Goal: Information Seeking & Learning: Learn about a topic

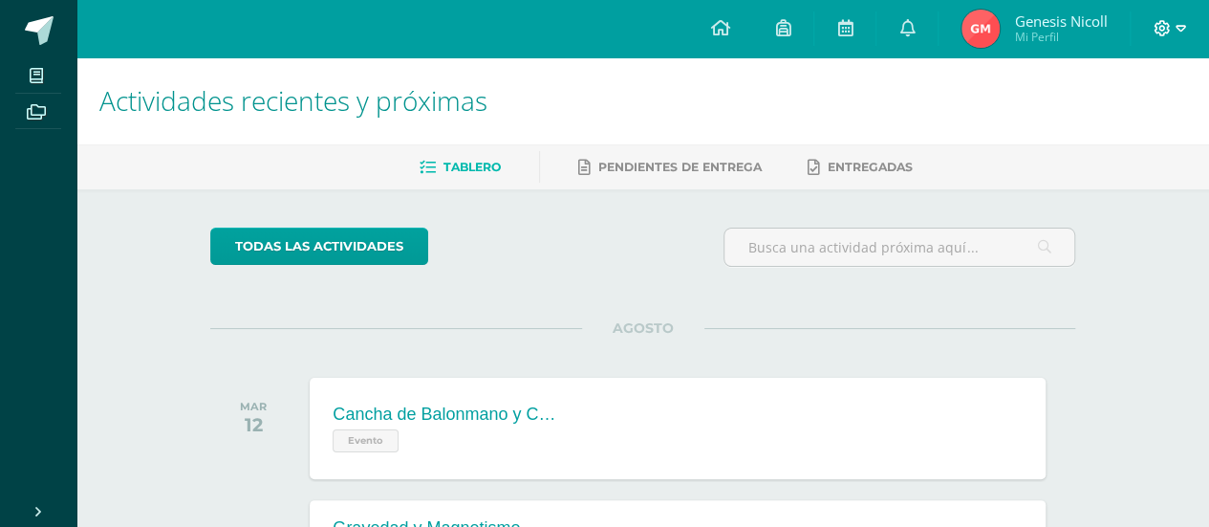
click at [1176, 27] on icon at bounding box center [1181, 28] width 11 height 17
click at [1158, 37] on span at bounding box center [1170, 28] width 33 height 21
click at [1157, 22] on icon at bounding box center [1162, 28] width 17 height 17
click at [1061, 18] on span "Genesis Nicoll" at bounding box center [1060, 20] width 93 height 19
click at [27, 45] on link at bounding box center [38, 28] width 76 height 57
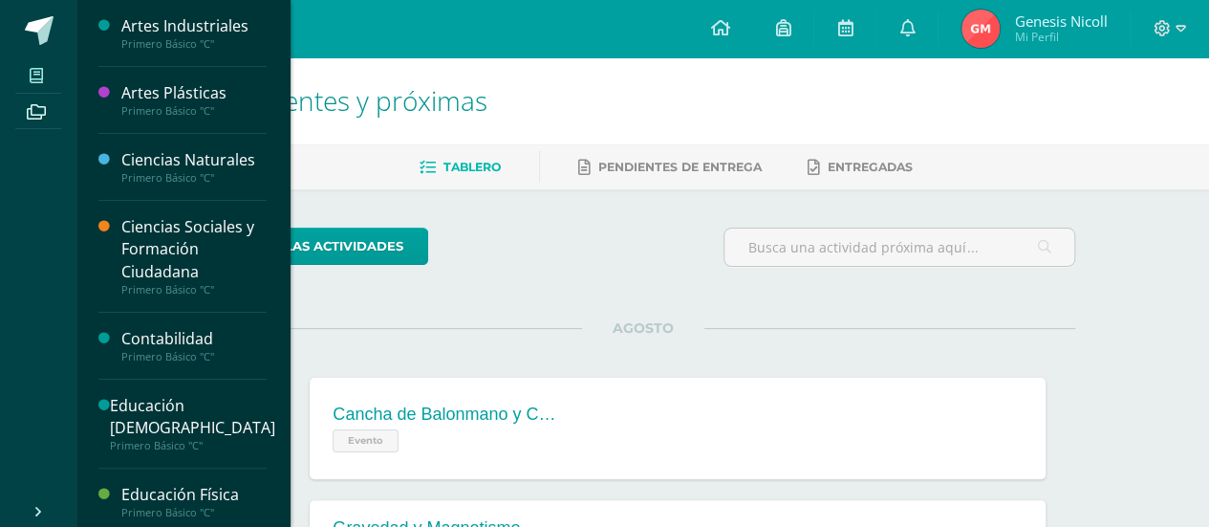
click at [27, 69] on span at bounding box center [36, 75] width 43 height 26
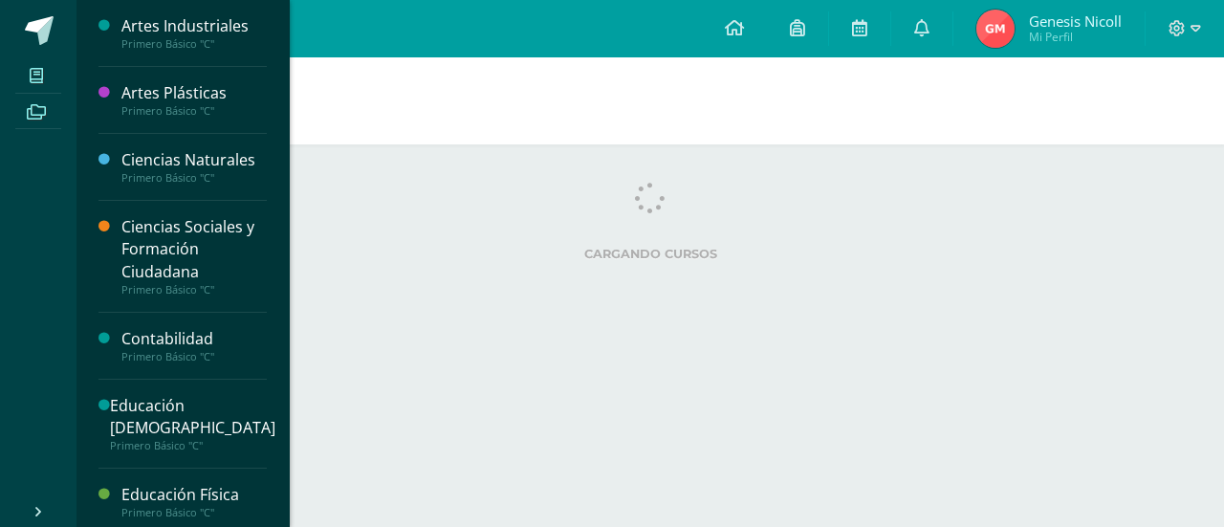
click at [32, 106] on icon at bounding box center [36, 111] width 19 height 15
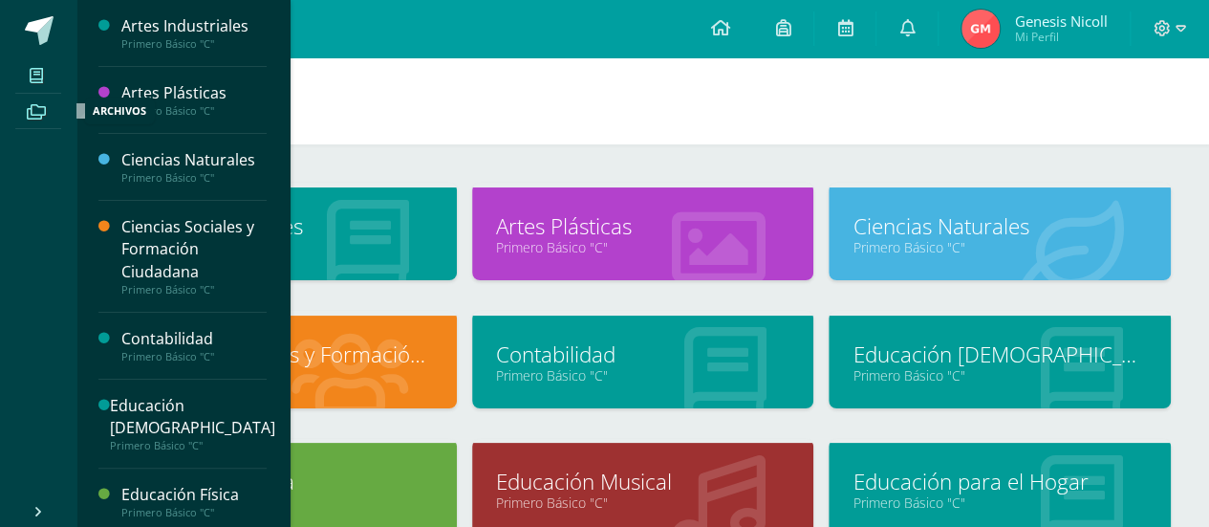
click at [32, 106] on icon at bounding box center [36, 111] width 19 height 15
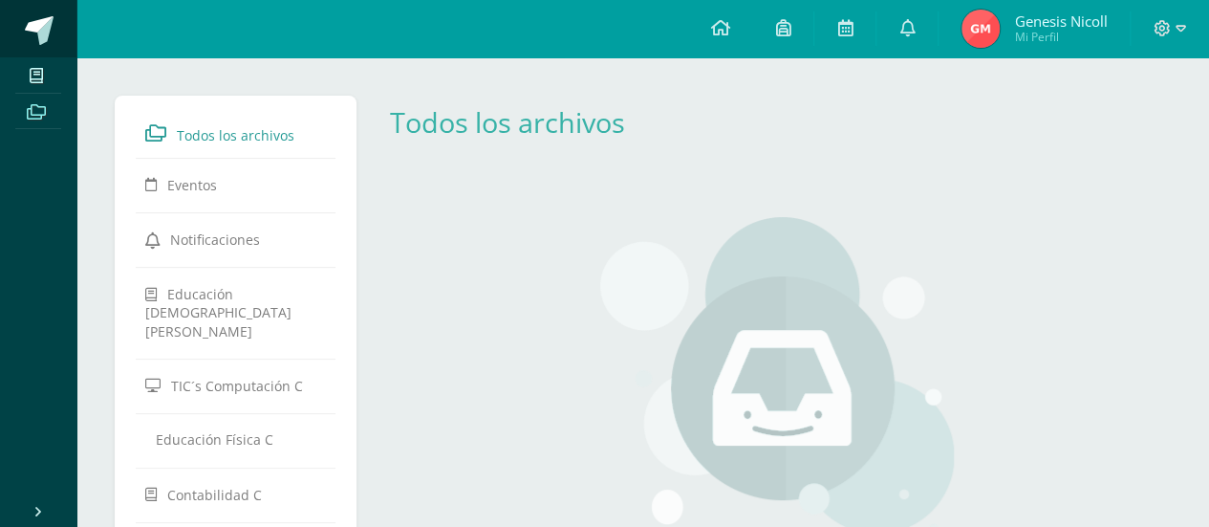
click at [27, 25] on span at bounding box center [39, 30] width 29 height 29
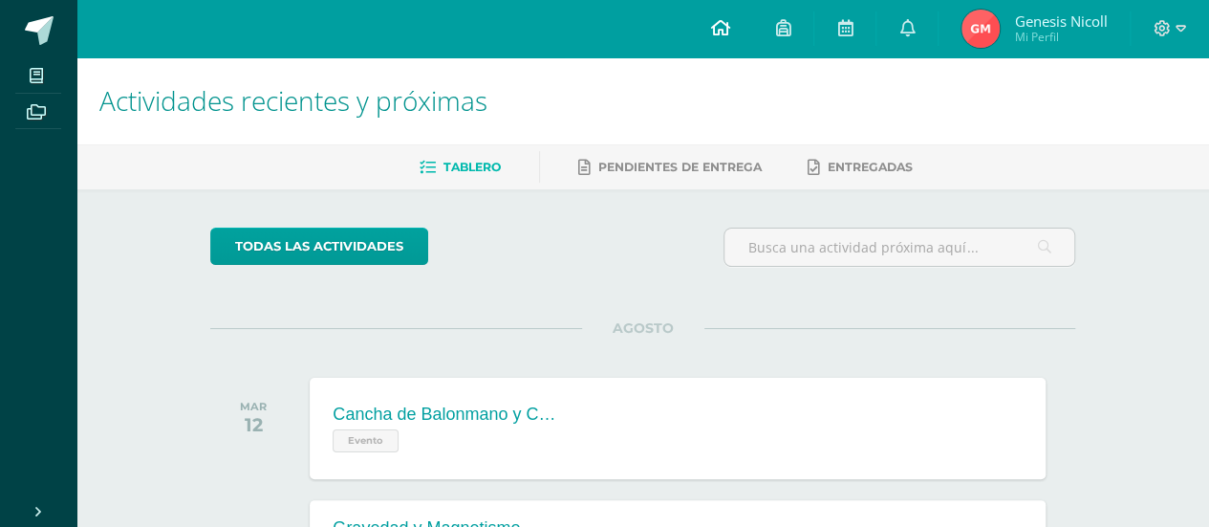
click at [739, 26] on link at bounding box center [719, 28] width 65 height 57
click at [717, 18] on span at bounding box center [719, 28] width 19 height 21
click at [31, 503] on span at bounding box center [38, 509] width 15 height 26
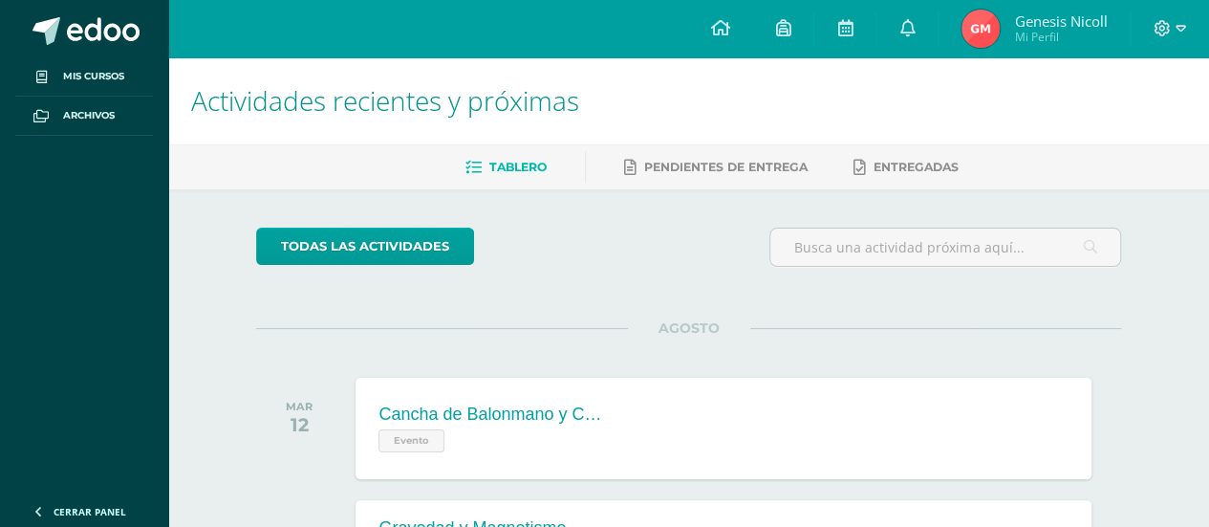
click at [33, 510] on icon at bounding box center [38, 511] width 15 height 15
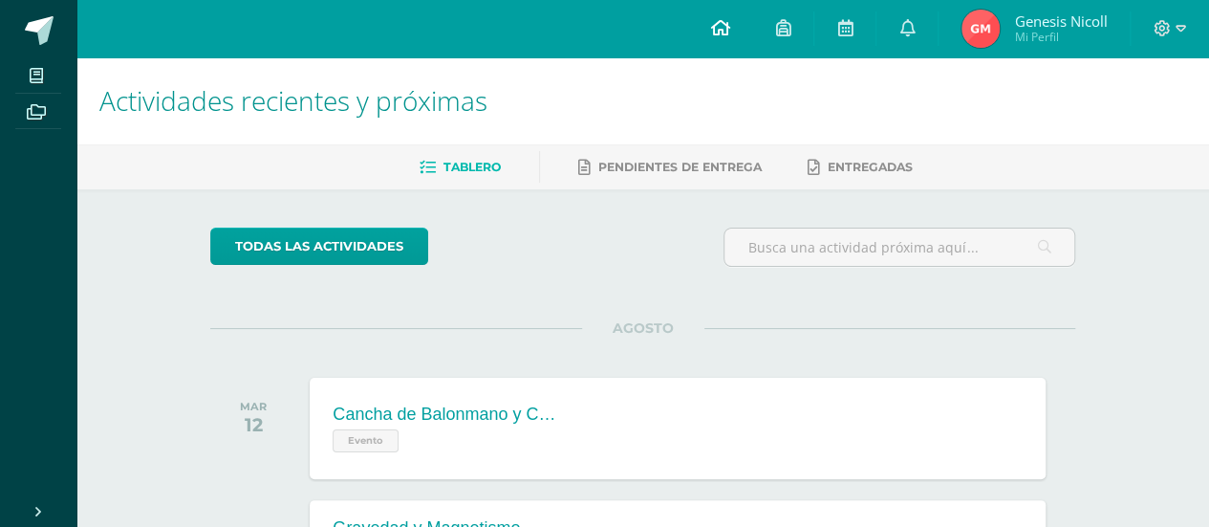
click at [726, 28] on icon at bounding box center [719, 27] width 19 height 17
click at [1050, 36] on span "Mi Perfil" at bounding box center [1060, 37] width 93 height 16
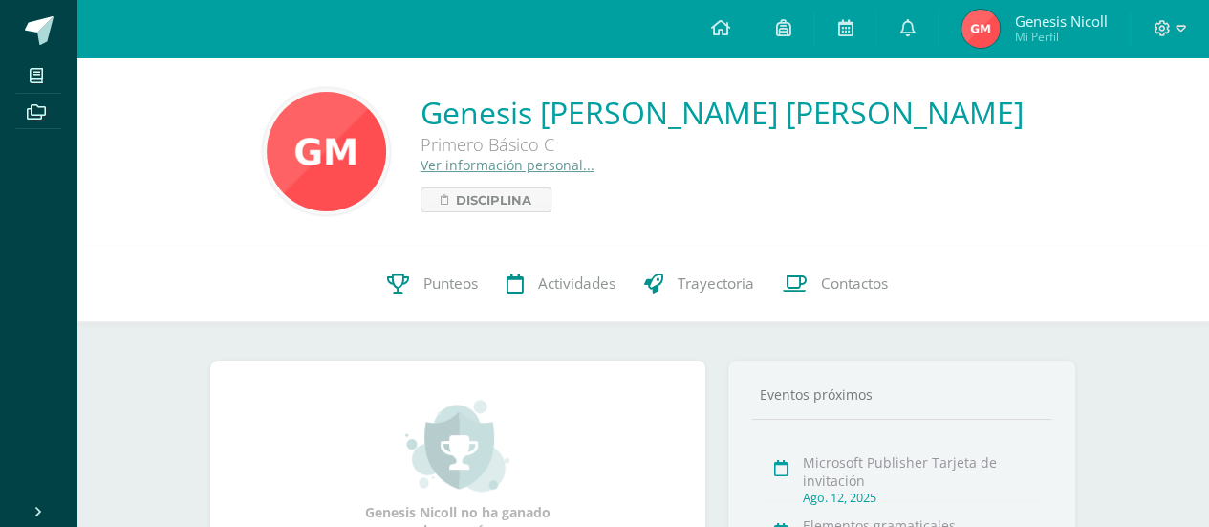
click at [1160, 28] on icon at bounding box center [1163, 28] width 16 height 16
click at [1097, 98] on span "Configuración" at bounding box center [1121, 103] width 89 height 18
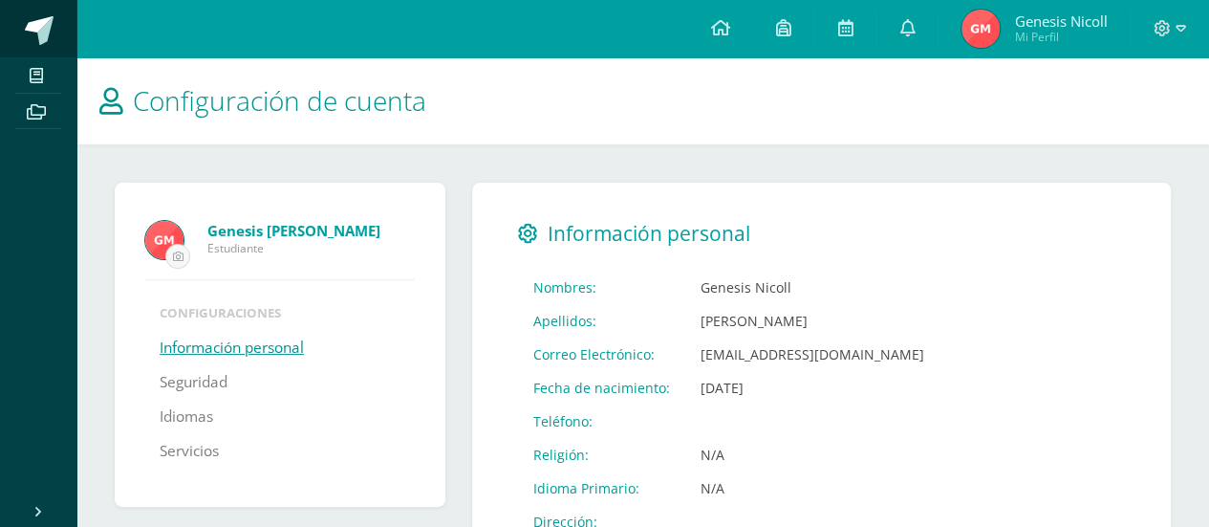
click at [23, 17] on link at bounding box center [38, 28] width 76 height 57
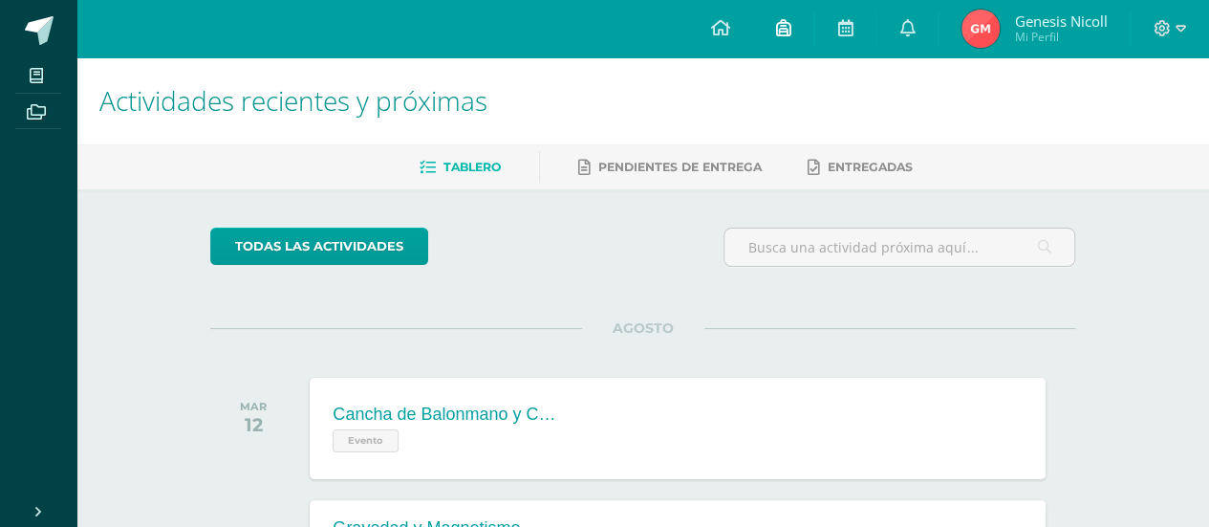
click at [773, 26] on link at bounding box center [782, 28] width 61 height 57
click at [826, 30] on link at bounding box center [845, 28] width 61 height 57
click at [835, 32] on link at bounding box center [845, 28] width 61 height 57
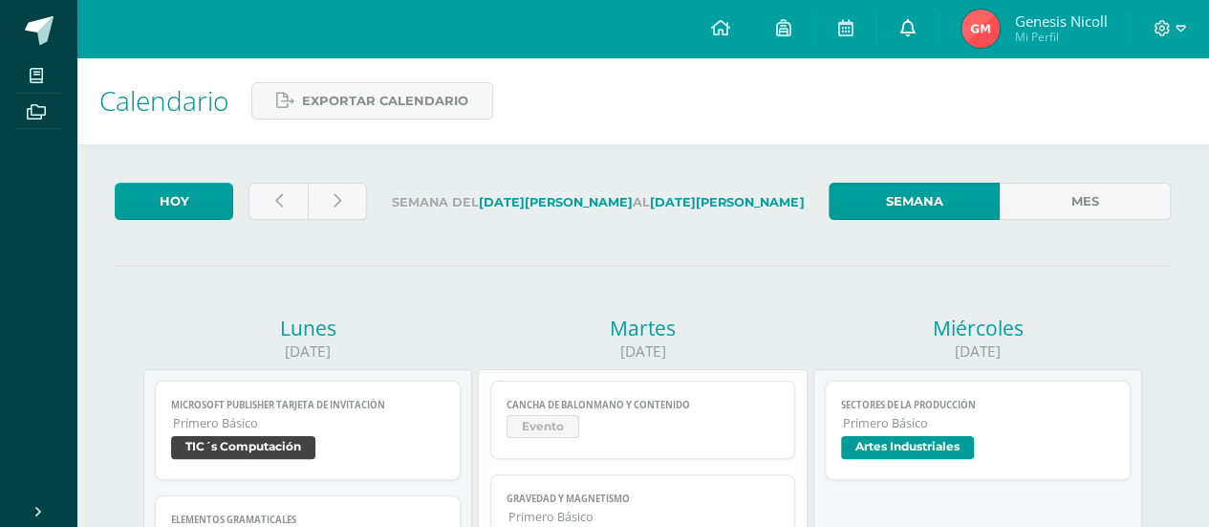
click at [913, 22] on icon at bounding box center [907, 27] width 15 height 17
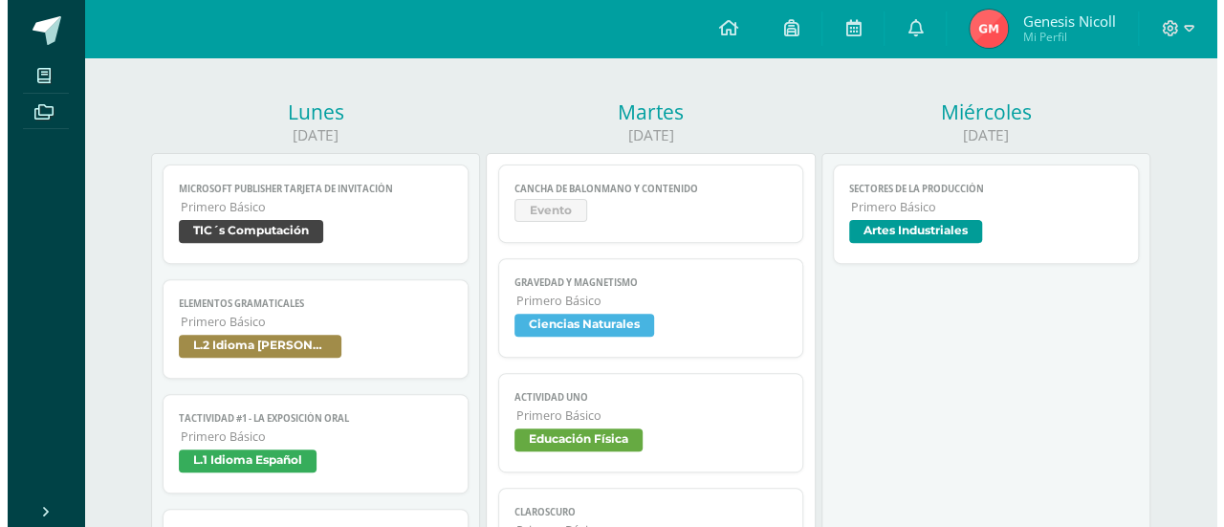
scroll to position [191, 0]
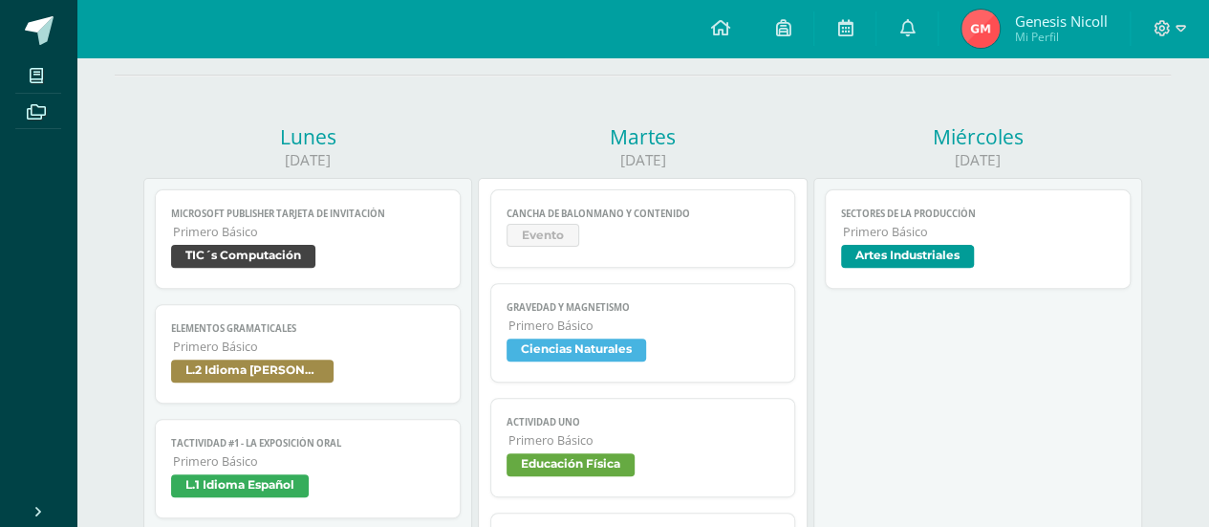
click at [565, 242] on span "Evento" at bounding box center [543, 235] width 73 height 23
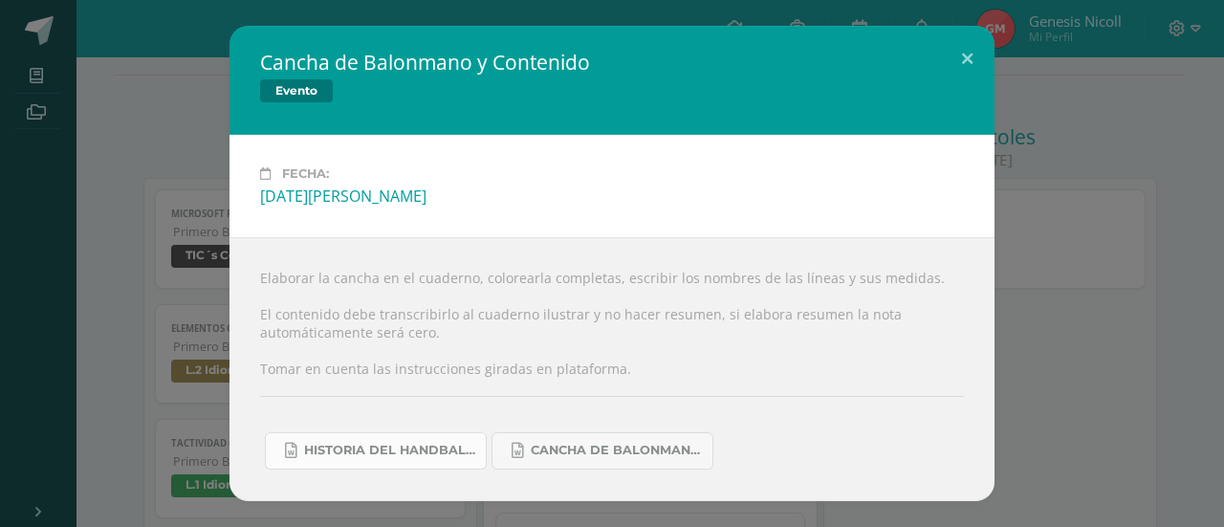
click at [358, 447] on span "Historia del handball.docx" at bounding box center [390, 450] width 172 height 15
click at [978, 59] on button at bounding box center [967, 58] width 54 height 65
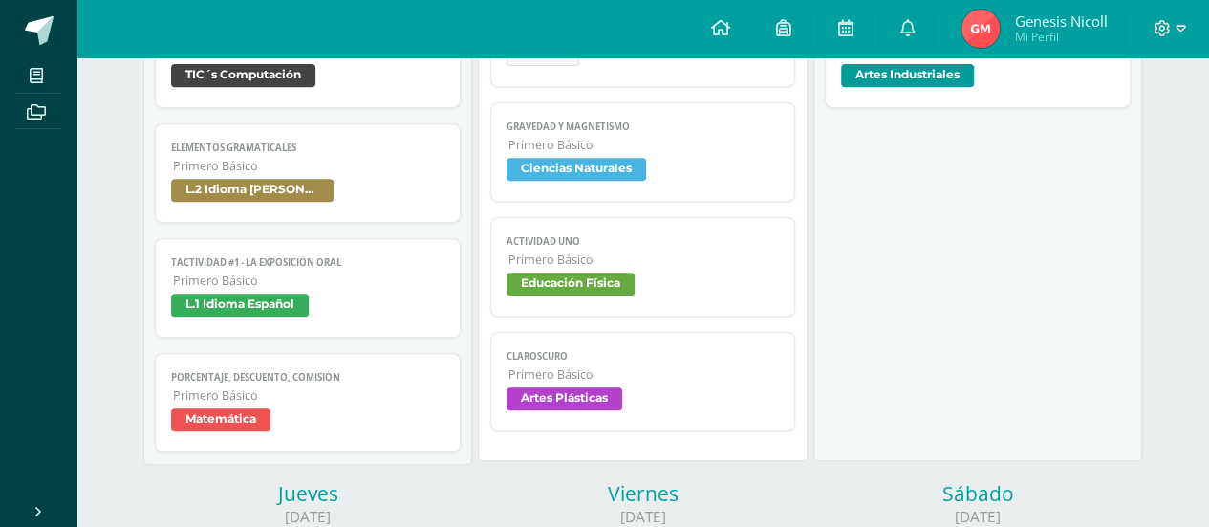
scroll to position [382, 0]
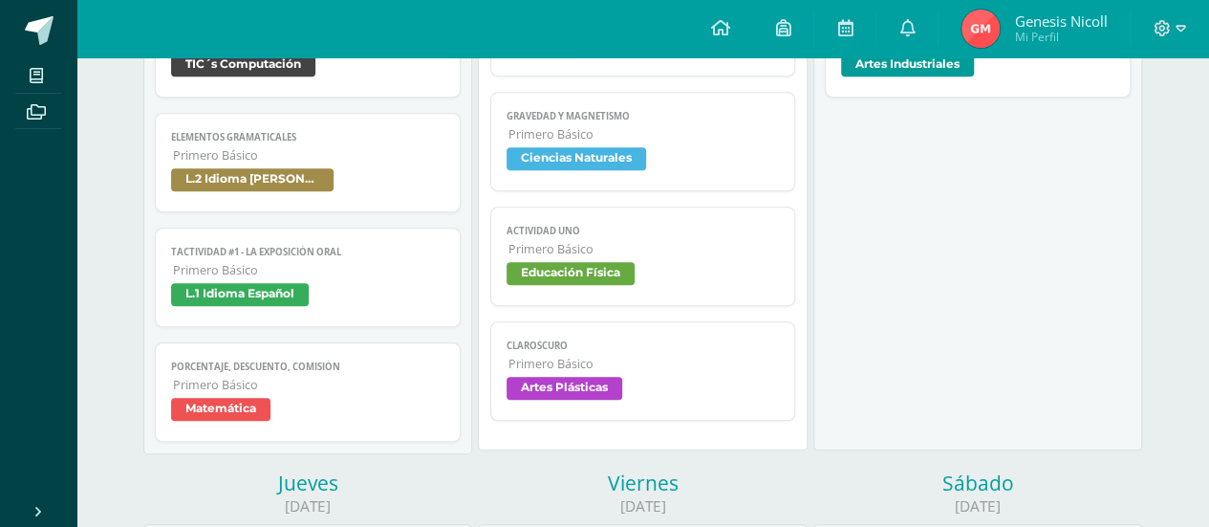
click at [589, 156] on span "Ciencias Naturales" at bounding box center [577, 158] width 140 height 23
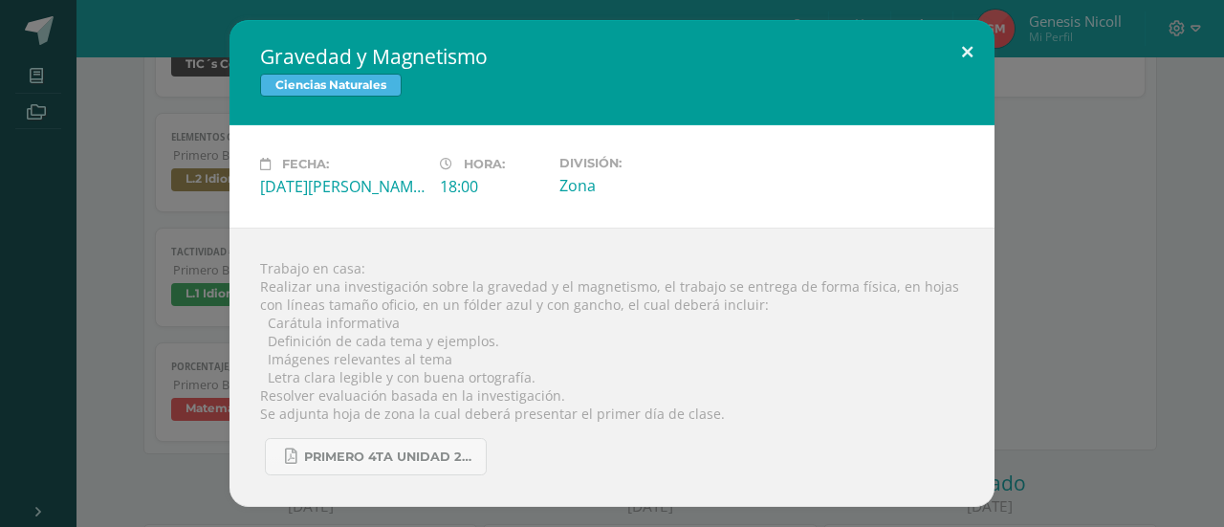
click at [966, 54] on button at bounding box center [967, 52] width 54 height 65
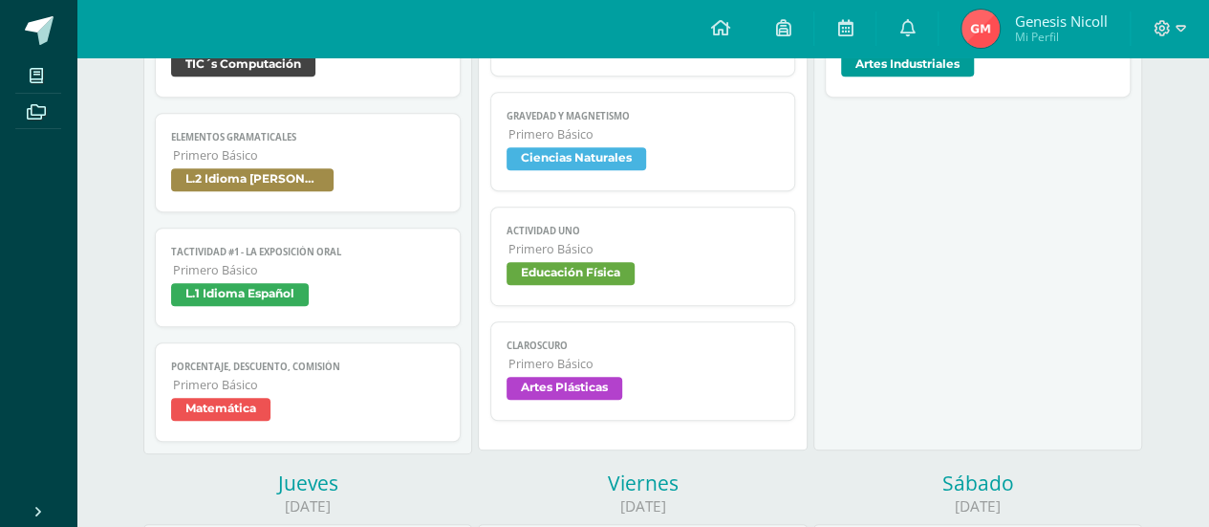
scroll to position [478, 0]
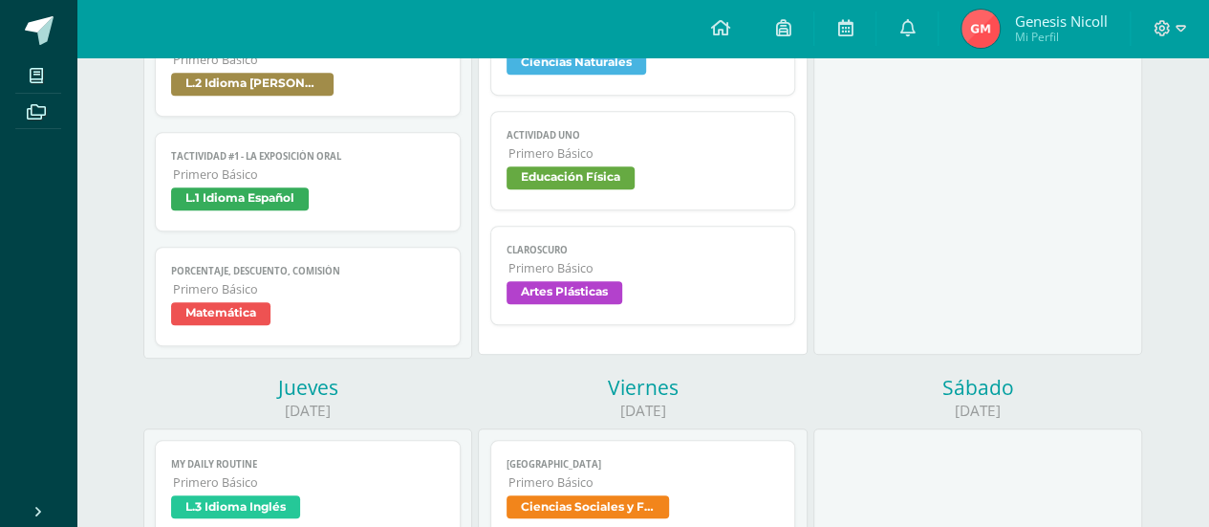
click at [585, 283] on span "Artes Plásticas" at bounding box center [565, 292] width 116 height 23
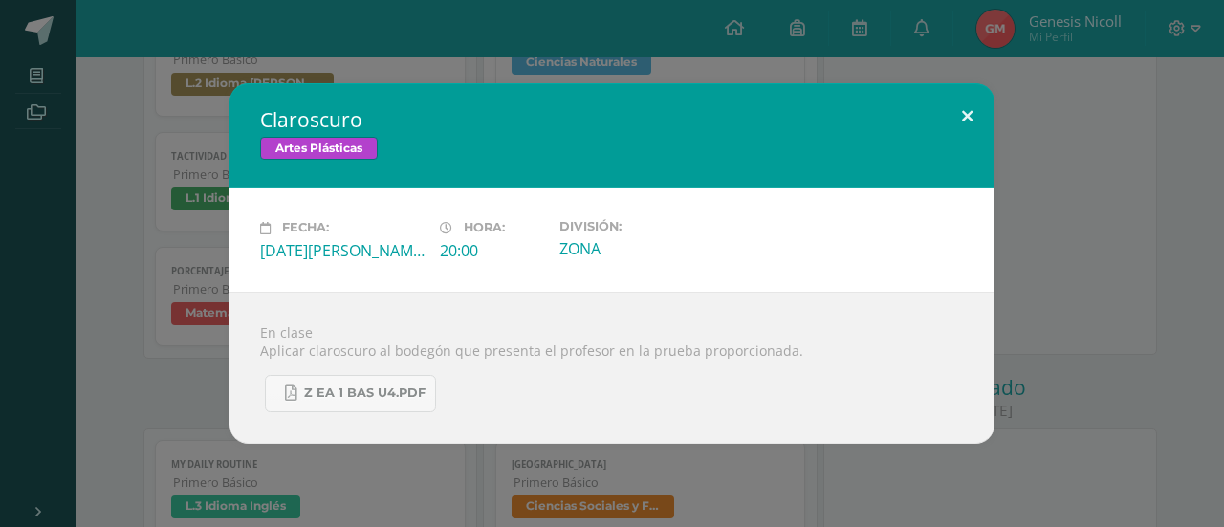
click at [976, 113] on button at bounding box center [967, 115] width 54 height 65
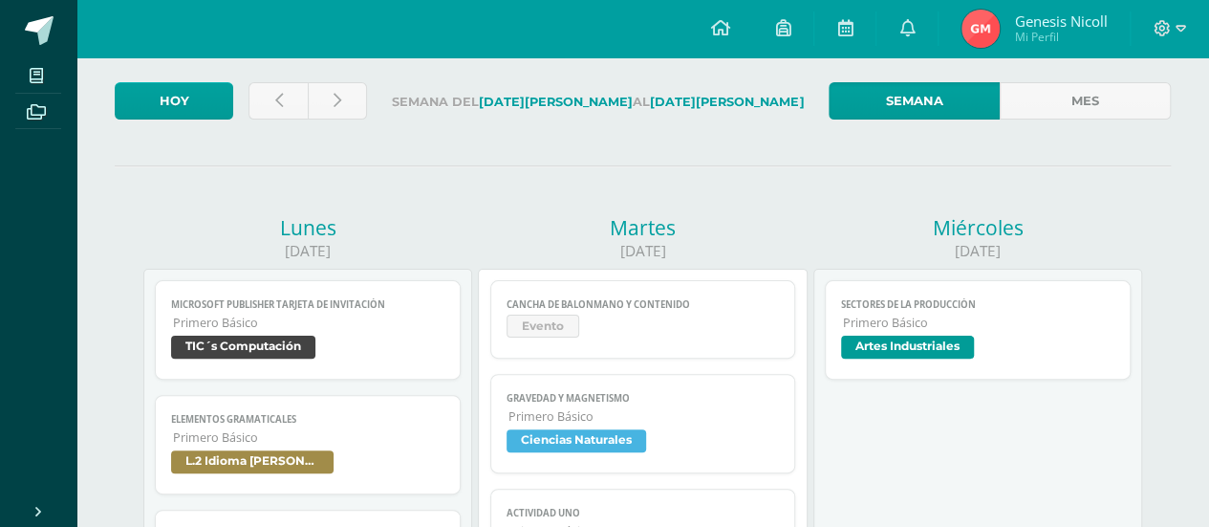
scroll to position [96, 0]
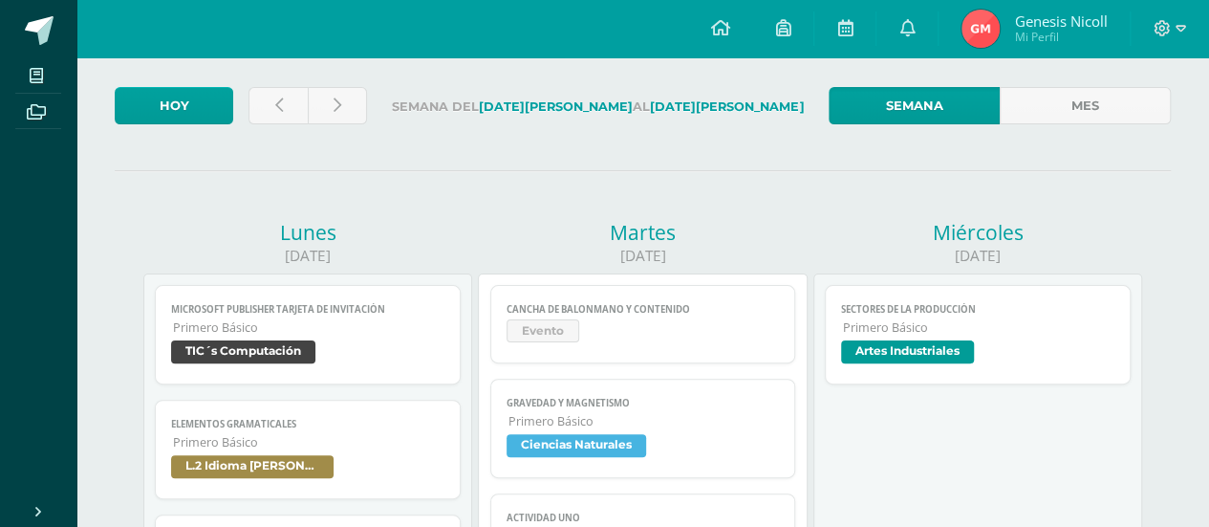
click at [935, 349] on span "Artes Industriales" at bounding box center [907, 351] width 133 height 23
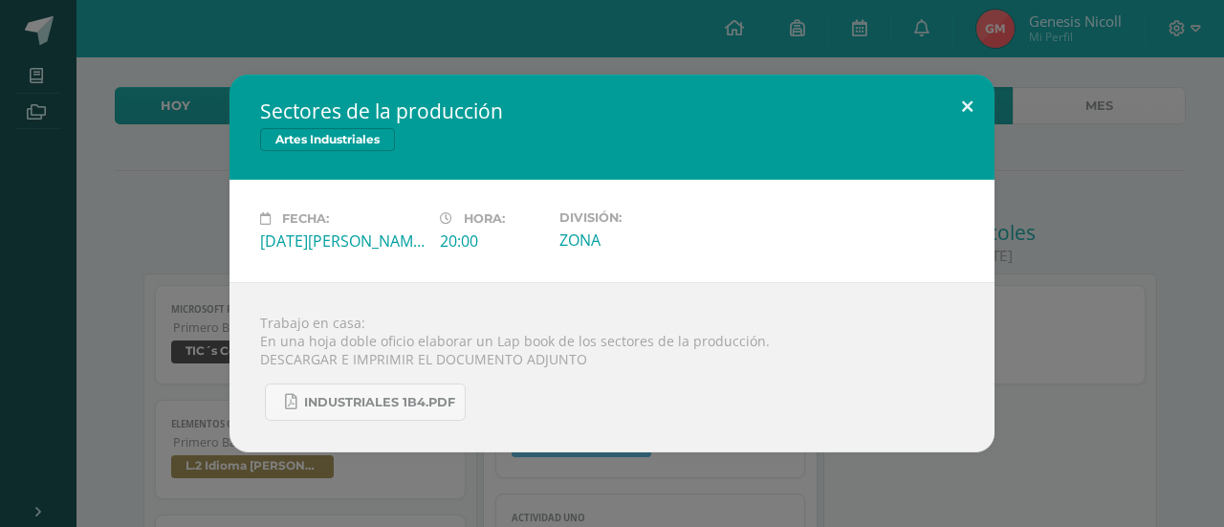
click at [975, 106] on button at bounding box center [967, 107] width 54 height 65
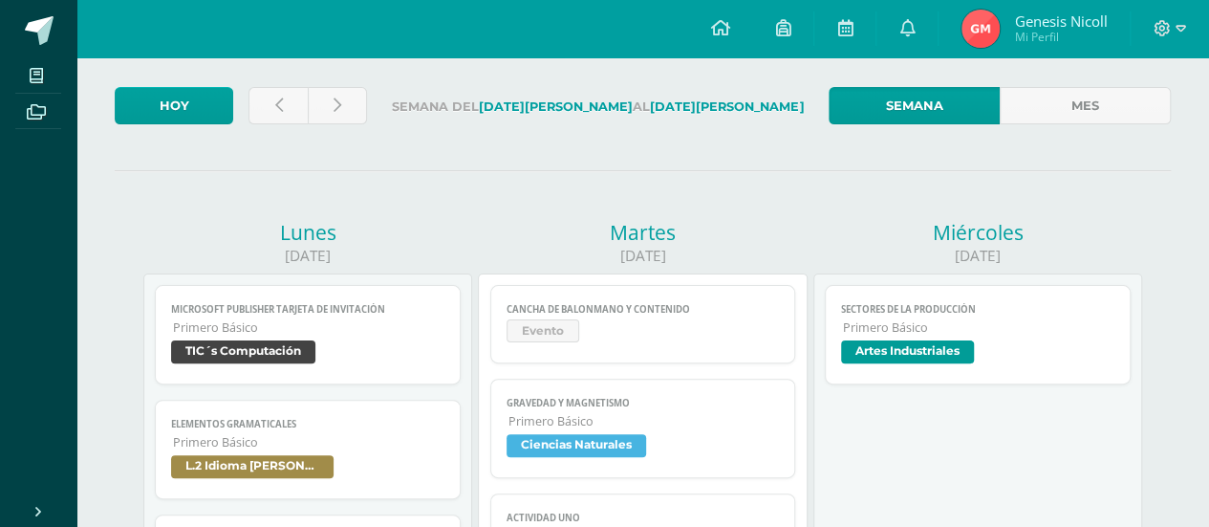
click at [1192, 24] on div at bounding box center [1170, 28] width 78 height 57
click at [1183, 28] on icon at bounding box center [1181, 28] width 11 height 17
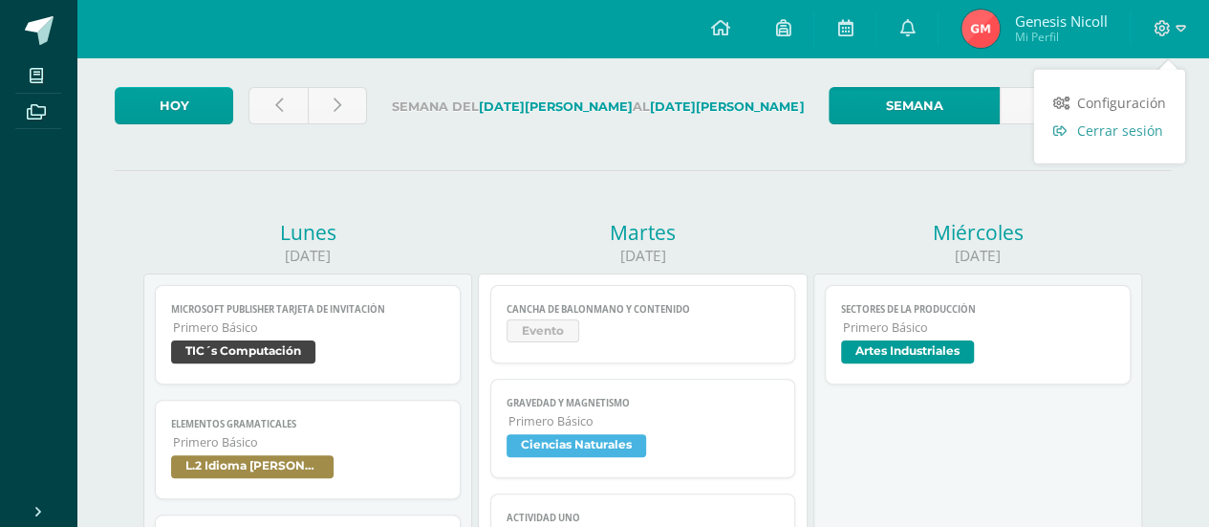
click at [1100, 125] on span "Cerrar sesión" at bounding box center [1120, 130] width 86 height 18
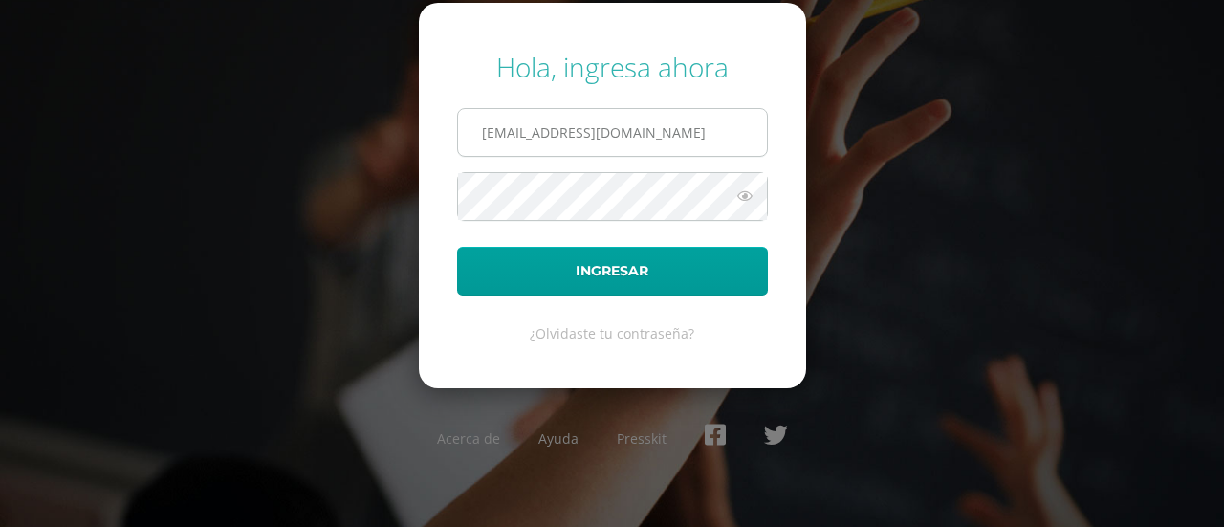
click at [675, 148] on input "[EMAIL_ADDRESS][DOMAIN_NAME]" at bounding box center [612, 132] width 309 height 47
type input "[EMAIL_ADDRESS][DOMAIN_NAME]"
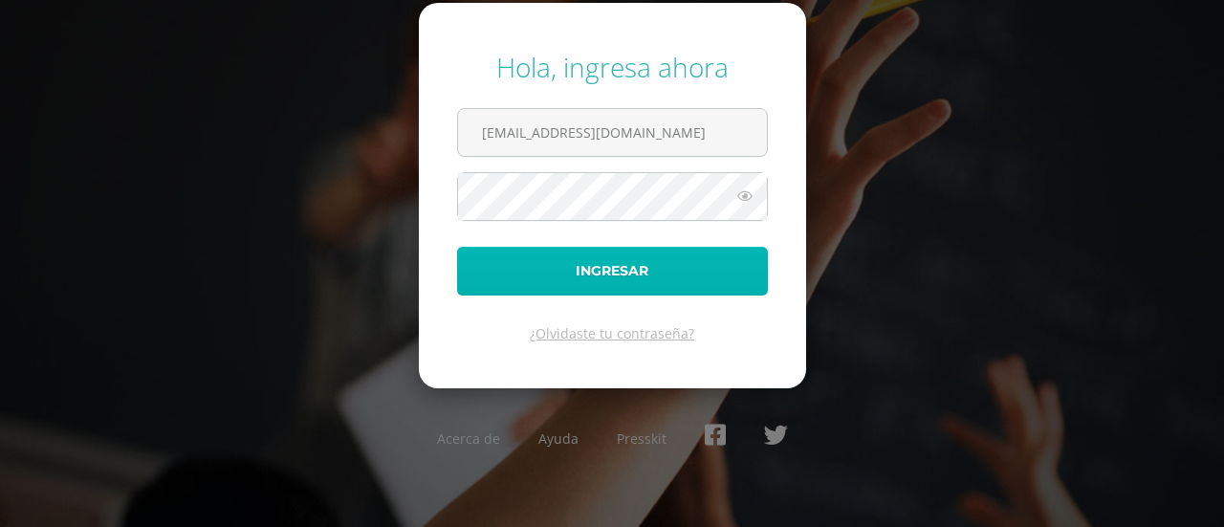
click at [574, 266] on button "Ingresar" at bounding box center [612, 271] width 311 height 49
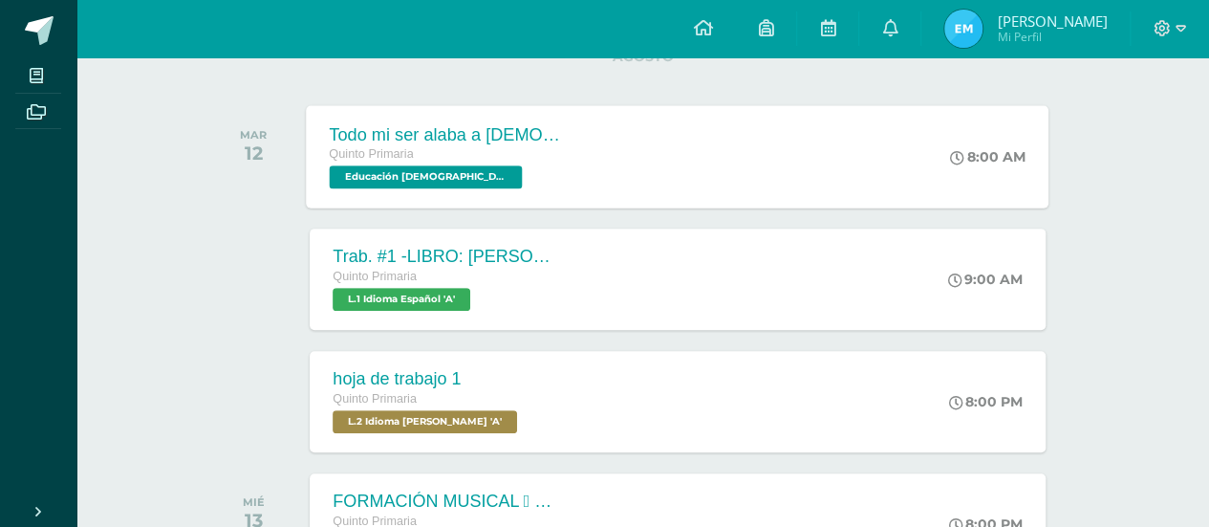
scroll to position [287, 0]
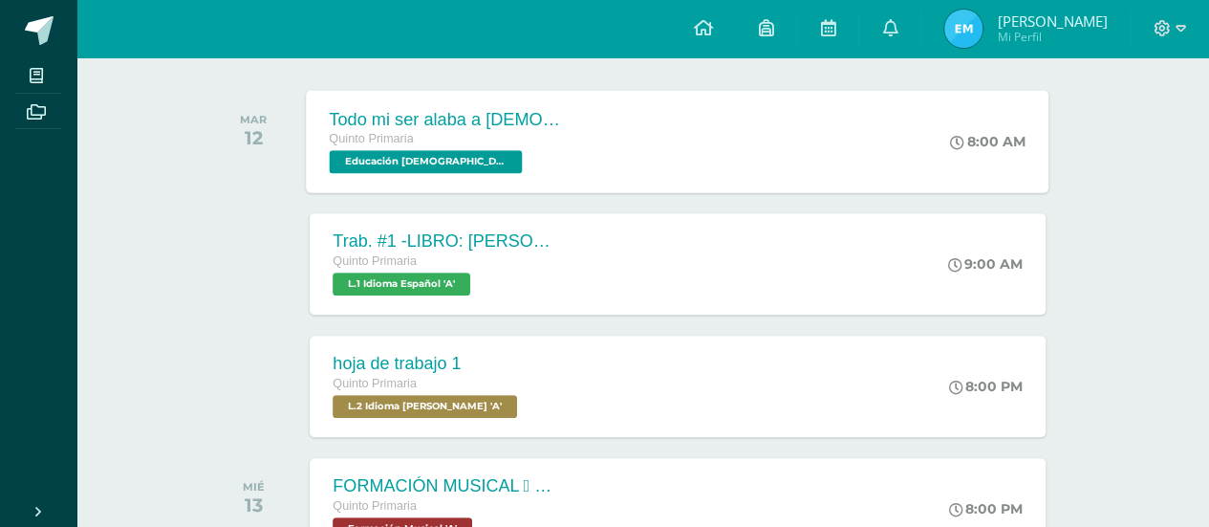
click at [426, 150] on span "Educación Cristiana 'A'" at bounding box center [426, 161] width 193 height 23
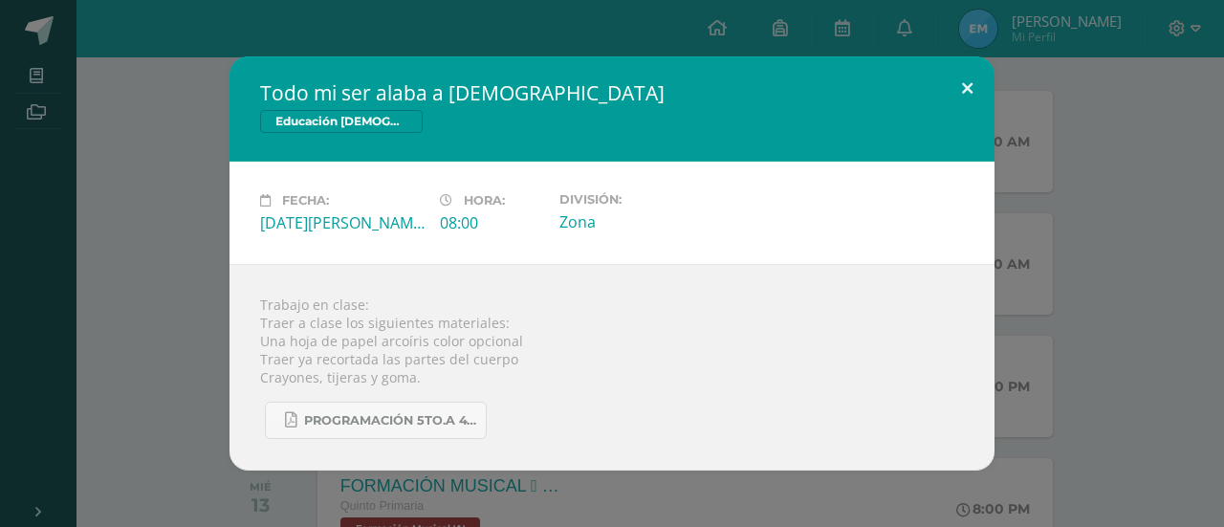
click at [975, 95] on button at bounding box center [967, 88] width 54 height 65
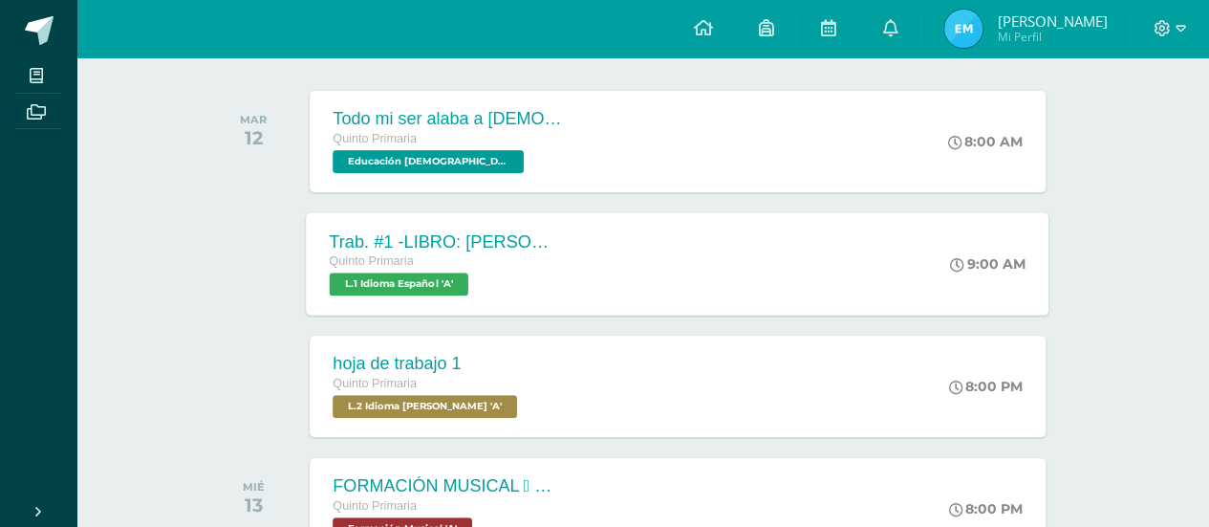
click at [422, 278] on span "L.1 Idioma Español 'A'" at bounding box center [399, 283] width 139 height 23
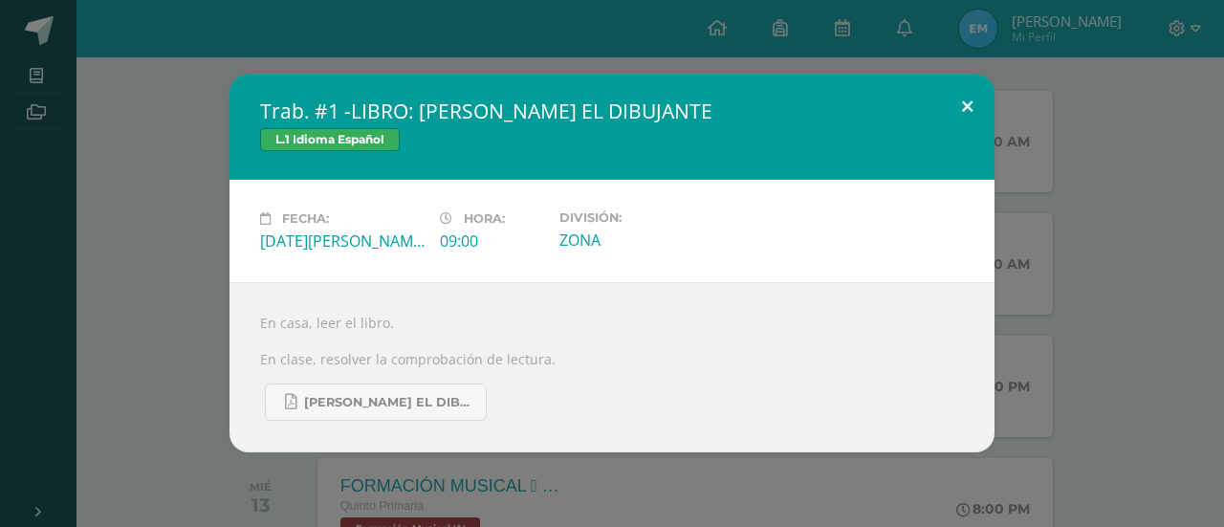
click at [975, 109] on button at bounding box center [967, 107] width 54 height 65
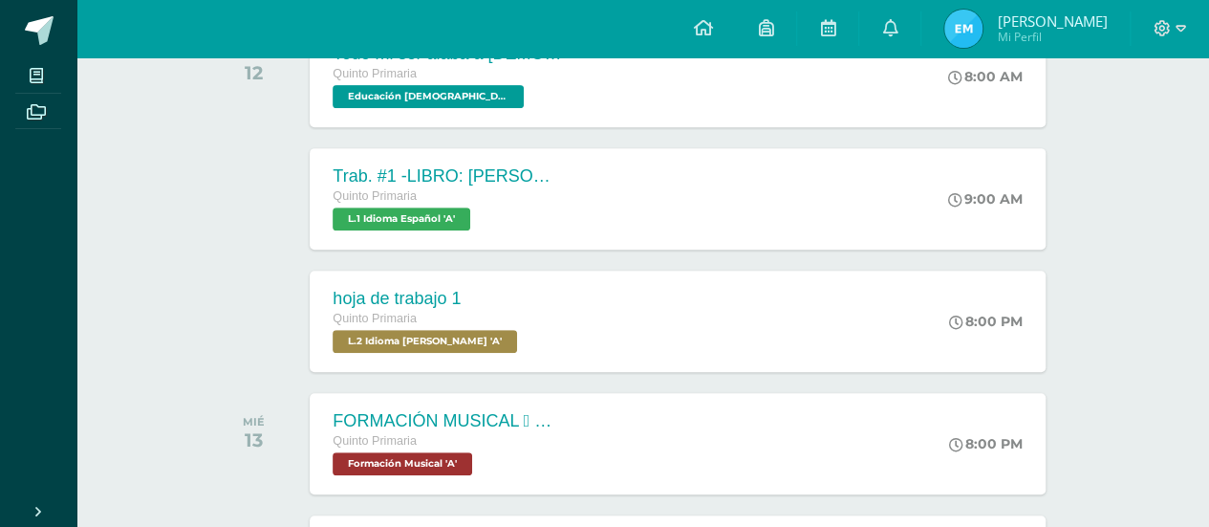
scroll to position [382, 0]
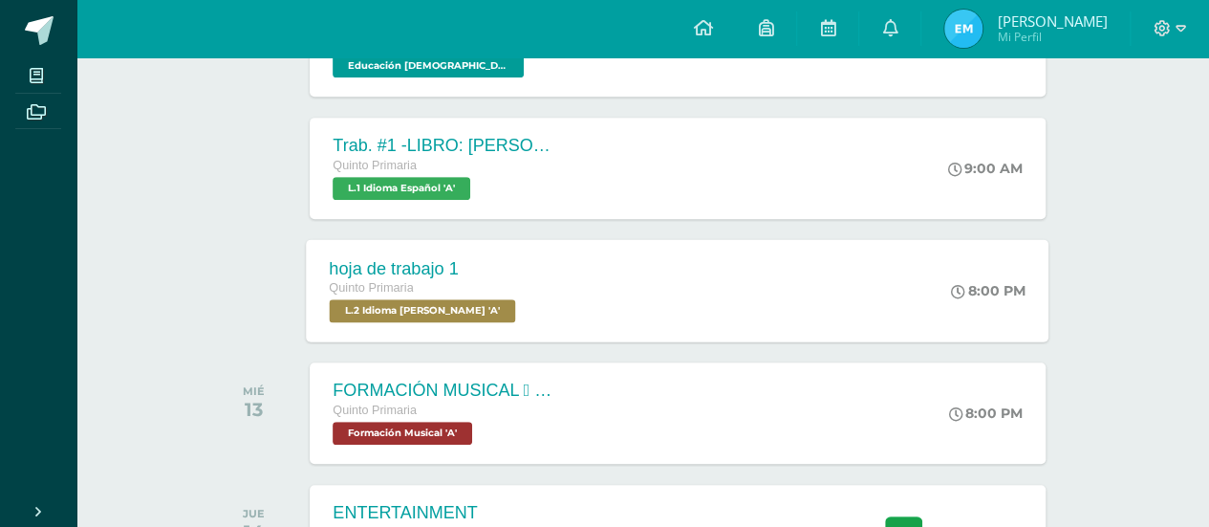
click at [465, 311] on span "L.2 Idioma Maya Kaqchikel 'A'" at bounding box center [423, 310] width 186 height 23
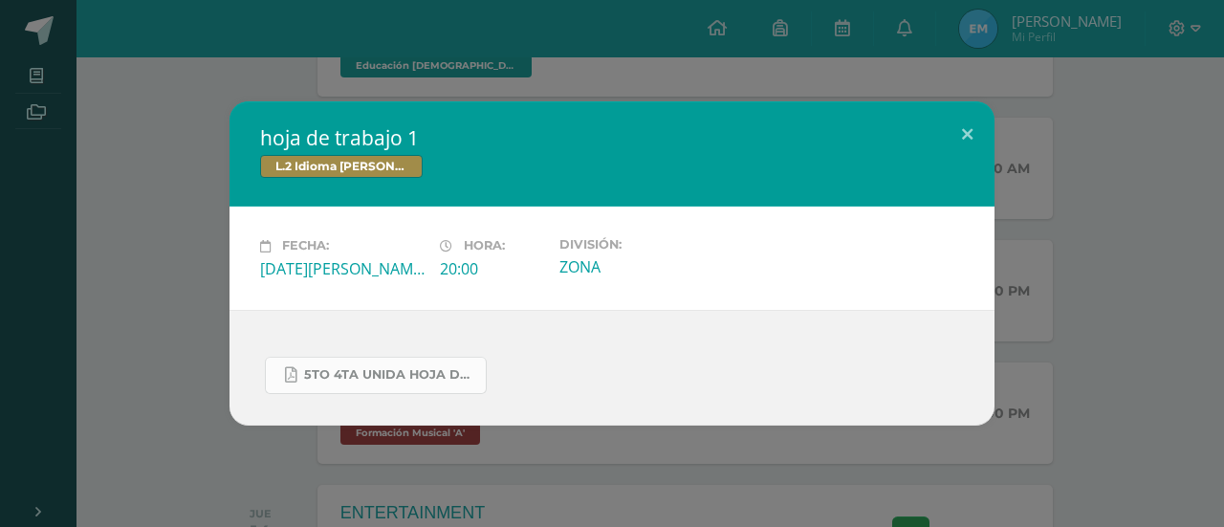
click at [386, 382] on span "5to 4ta unida hoja de trabajo kaqchikel.pdf" at bounding box center [390, 374] width 172 height 15
click at [973, 137] on button at bounding box center [967, 133] width 54 height 65
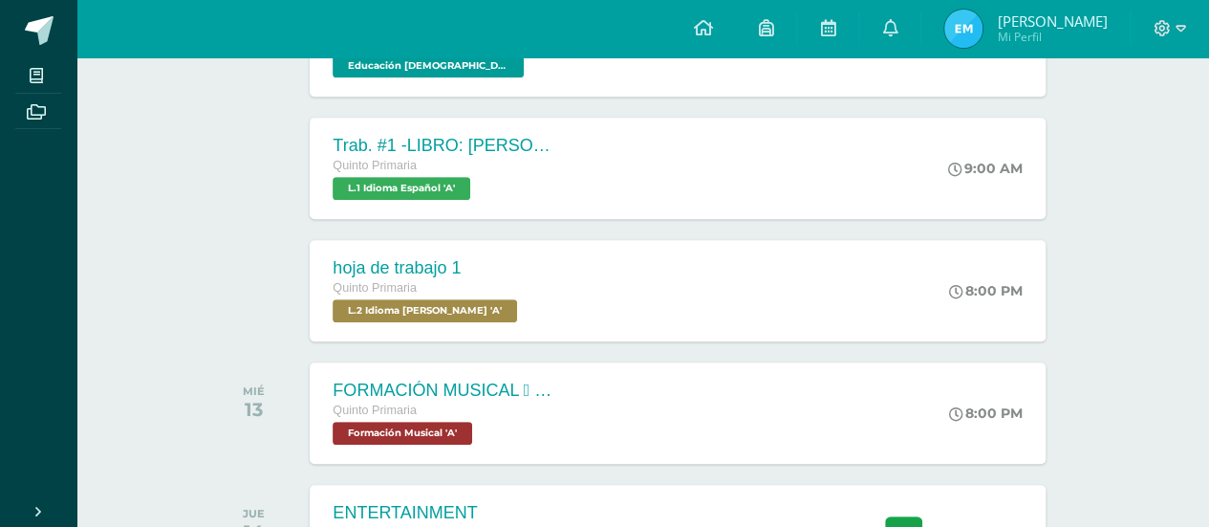
scroll to position [478, 0]
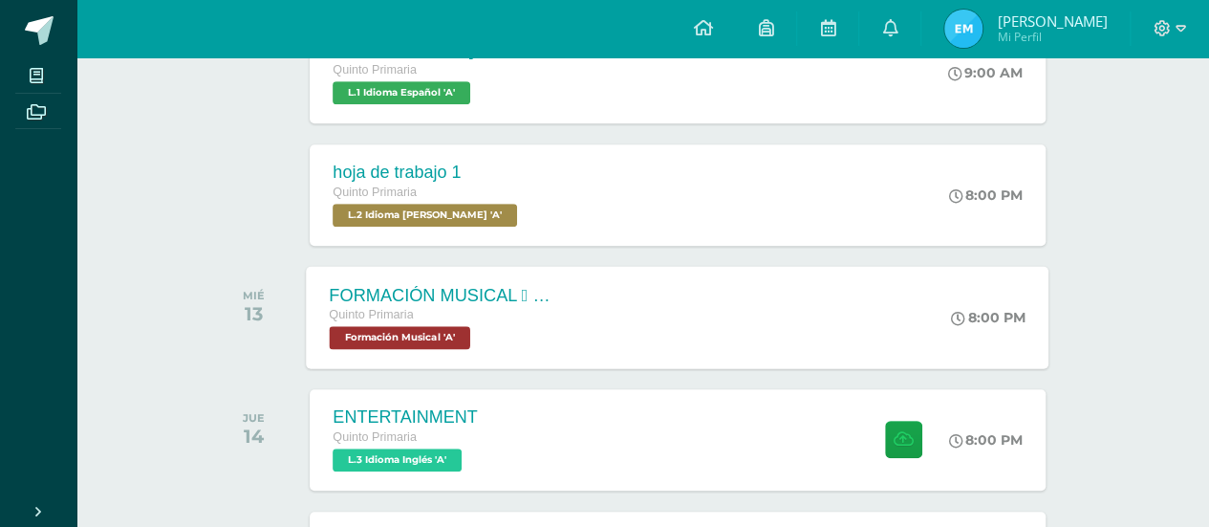
click at [449, 330] on span "Formación Musical 'A'" at bounding box center [400, 337] width 141 height 23
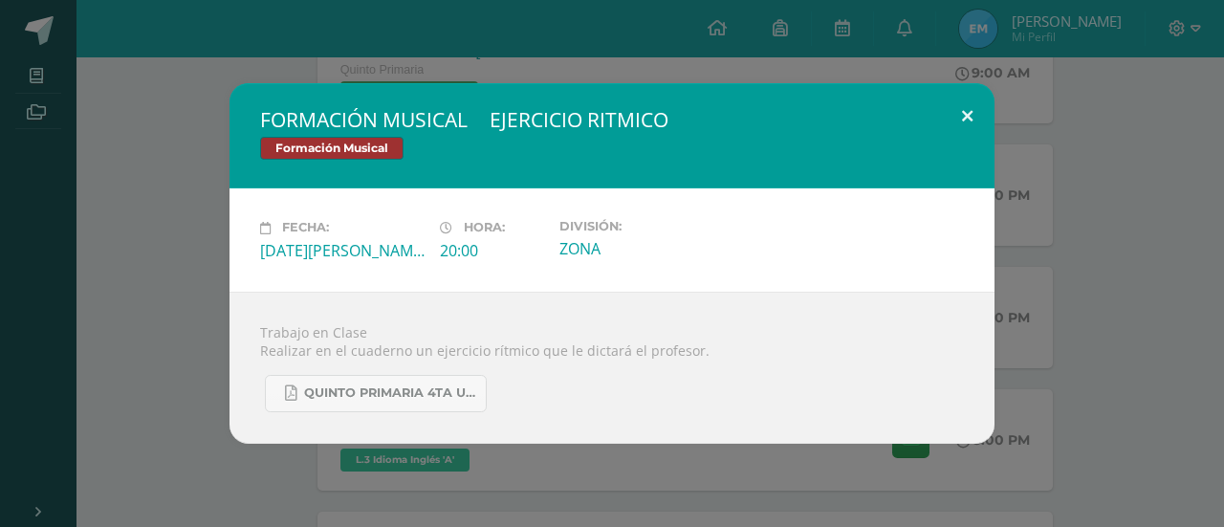
click at [963, 113] on button at bounding box center [967, 115] width 54 height 65
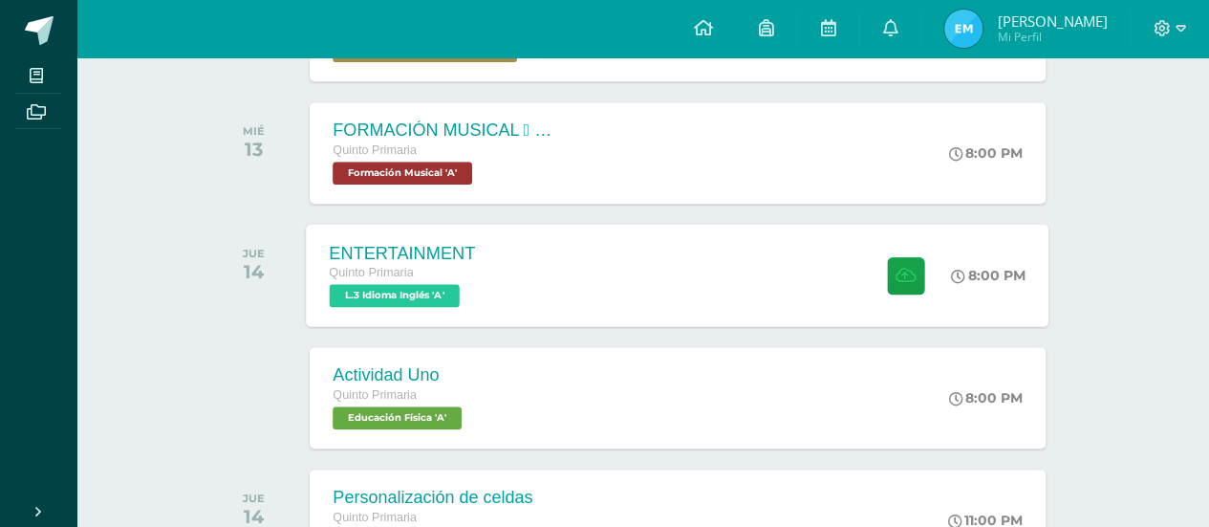
scroll to position [669, 0]
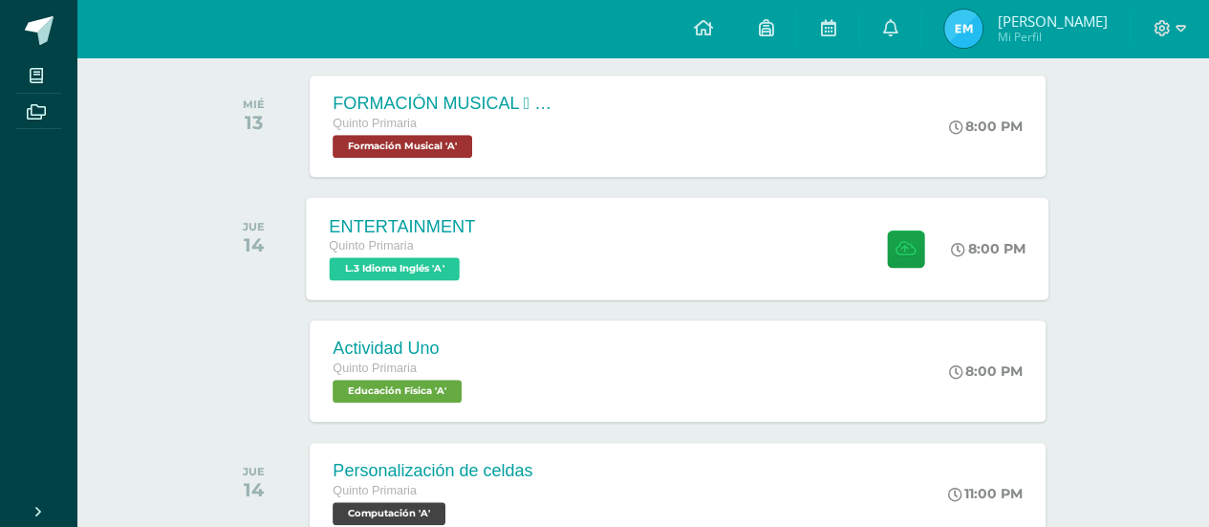
click at [416, 276] on span "L.3 Idioma Inglés 'A'" at bounding box center [395, 268] width 130 height 23
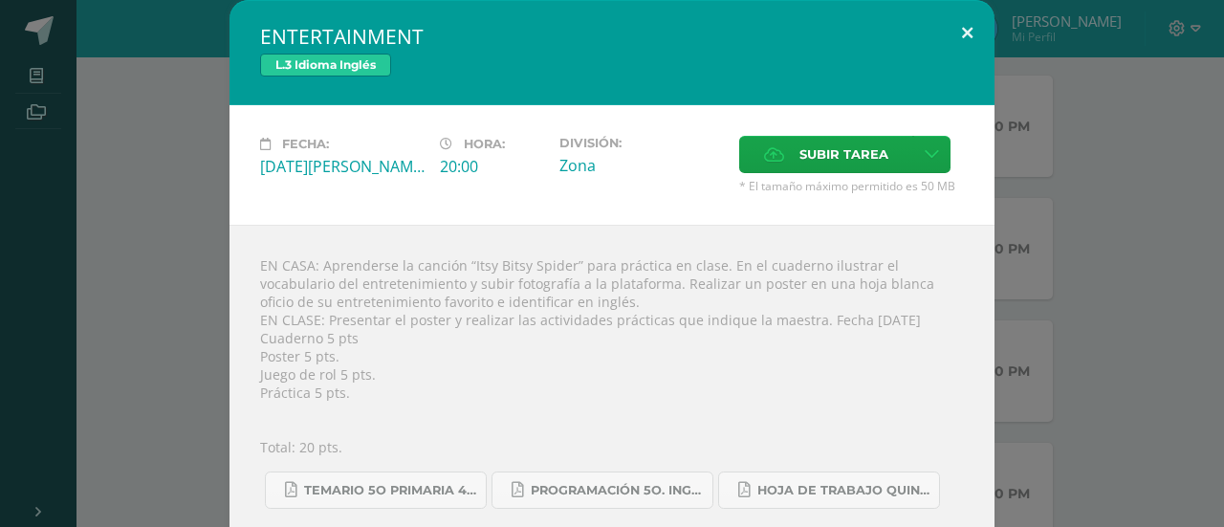
click at [969, 42] on button at bounding box center [967, 32] width 54 height 65
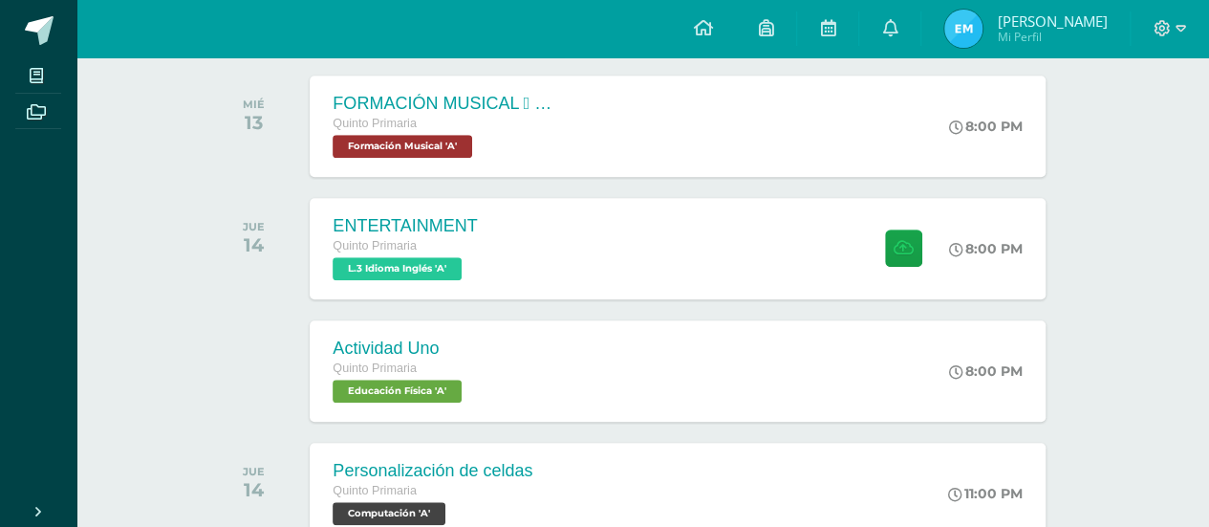
click at [1186, 37] on div at bounding box center [1170, 28] width 78 height 57
click at [1178, 29] on icon at bounding box center [1181, 28] width 11 height 7
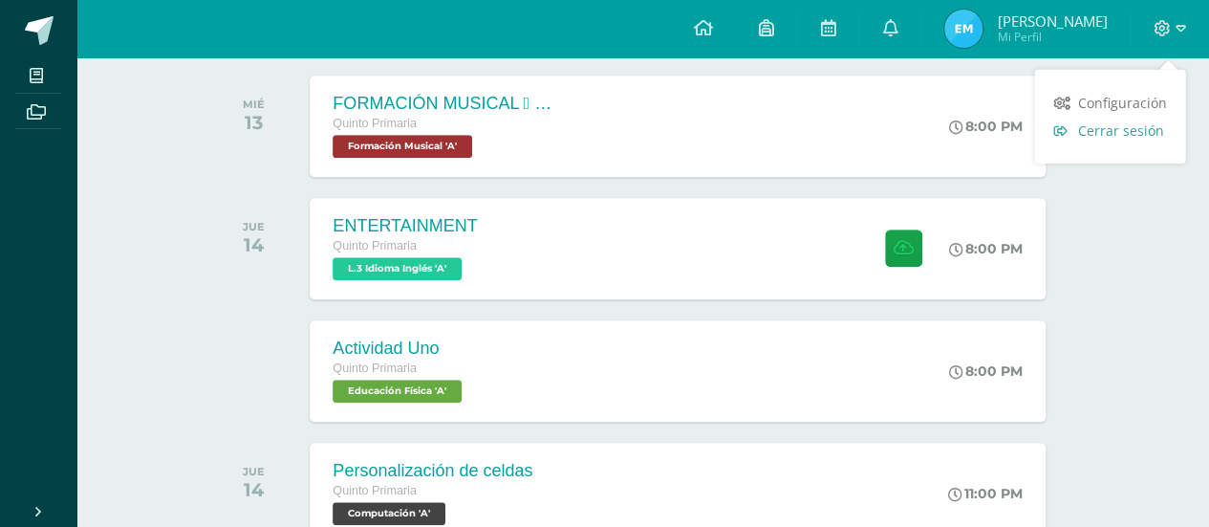
click at [1121, 122] on span "Cerrar sesión" at bounding box center [1120, 130] width 86 height 18
